Goal: Check status

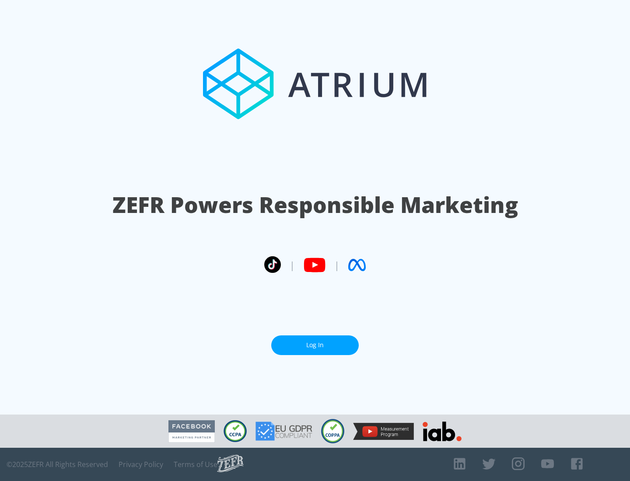
click at [315, 345] on link "Log In" at bounding box center [314, 345] width 87 height 20
